Goal: Transaction & Acquisition: Download file/media

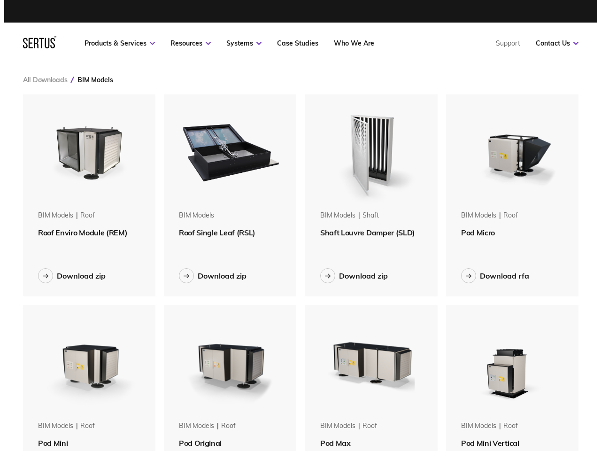
scroll to position [849, 572]
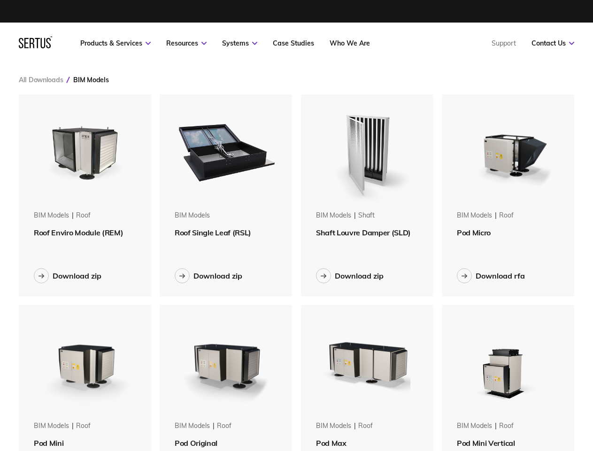
click at [186, 43] on link "Resources" at bounding box center [186, 43] width 40 height 8
click at [239, 43] on link "Systems" at bounding box center [239, 43] width 35 height 8
click at [553, 43] on link "Contact Us" at bounding box center [553, 43] width 43 height 8
click at [91, 80] on div "BIM Models" at bounding box center [90, 80] width 35 height 8
click at [85, 151] on img at bounding box center [85, 150] width 113 height 113
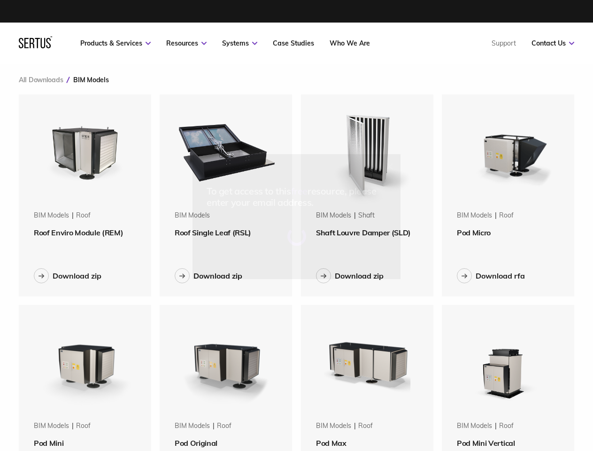
click at [85, 232] on div "To get access to this free resource, please enter your email address." at bounding box center [296, 225] width 593 height 451
click at [68, 276] on div "Download zip" at bounding box center [77, 275] width 49 height 9
